Goal: Check status: Check status

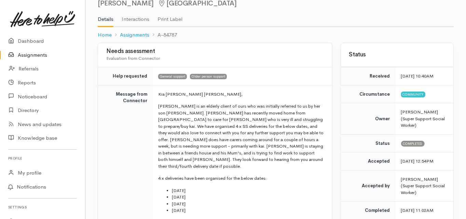
click at [98, 99] on td "Message from Connector" at bounding box center [125, 180] width 55 height 190
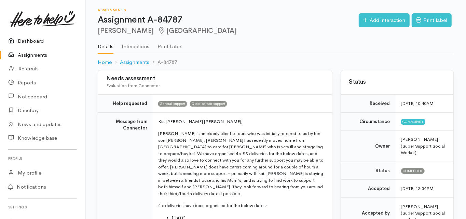
click at [33, 41] on link "Dashboard" at bounding box center [42, 41] width 85 height 14
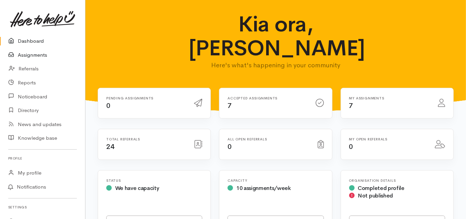
click at [41, 55] on link "Assignments" at bounding box center [42, 55] width 85 height 14
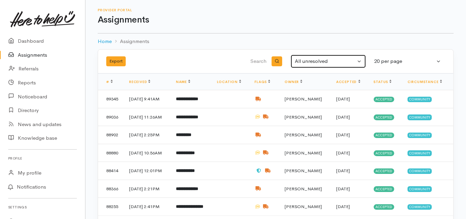
click at [311, 64] on div "All unresolved" at bounding box center [325, 61] width 61 height 8
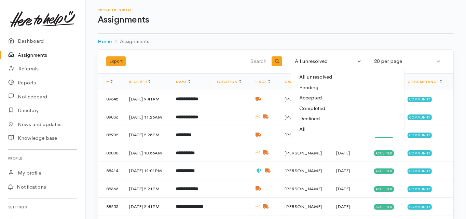
click at [313, 76] on span "All unresolved Pending, in progress or on hold" at bounding box center [347, 77] width 97 height 8
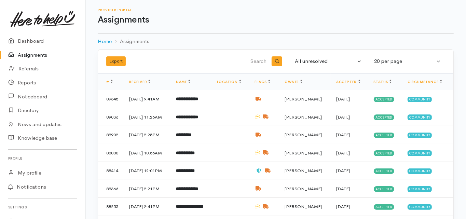
click at [255, 56] on input "search" at bounding box center [233, 61] width 69 height 16
type input "rini"
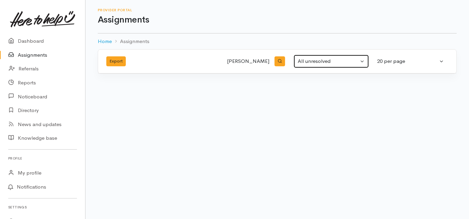
click at [322, 57] on div "All unresolved" at bounding box center [328, 61] width 61 height 8
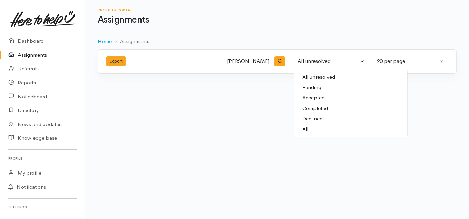
click at [310, 128] on link "All" at bounding box center [350, 129] width 113 height 11
select select "All"
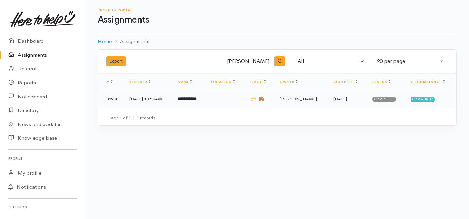
click at [196, 97] on b "**********" at bounding box center [187, 99] width 19 height 4
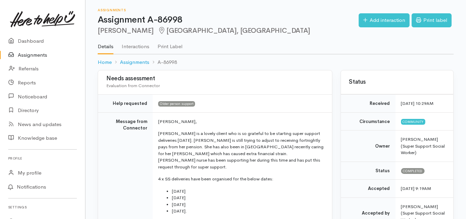
click at [37, 41] on link "Dashboard" at bounding box center [42, 41] width 85 height 14
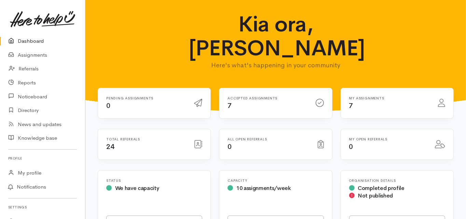
click at [37, 42] on link "Dashboard" at bounding box center [42, 41] width 85 height 14
